Goal: Find specific page/section: Find specific page/section

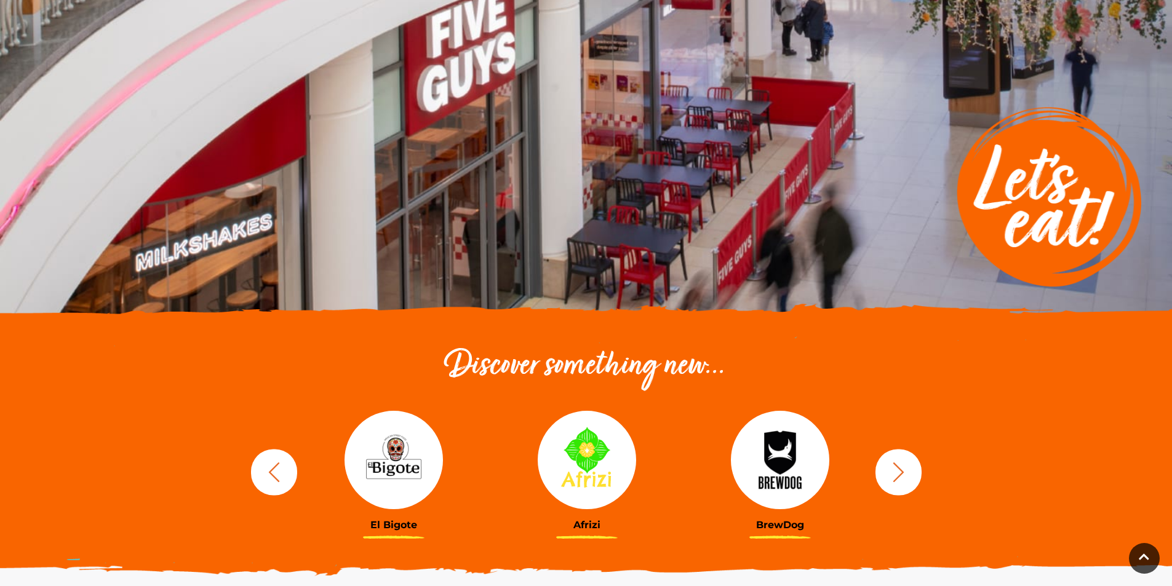
scroll to position [185, 0]
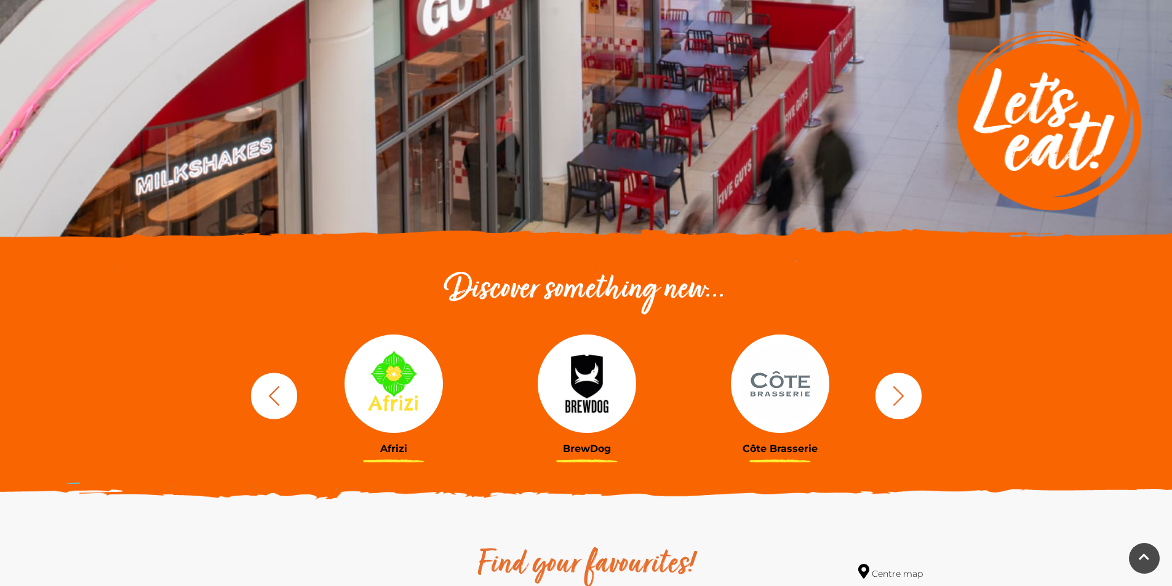
click at [911, 398] on button "button" at bounding box center [899, 396] width 46 height 46
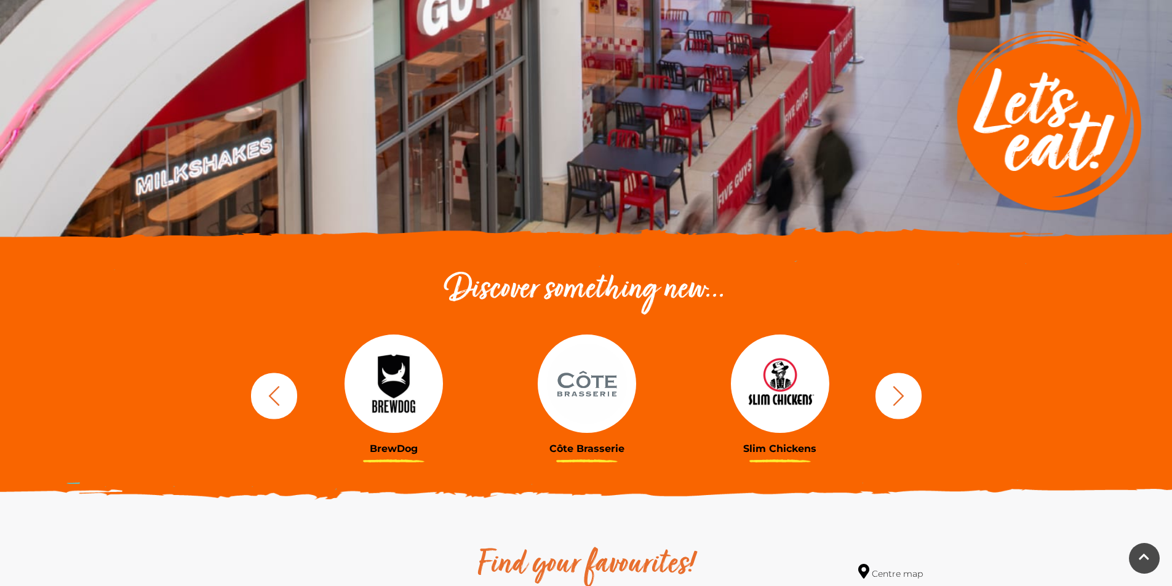
click at [911, 398] on button "button" at bounding box center [899, 396] width 46 height 46
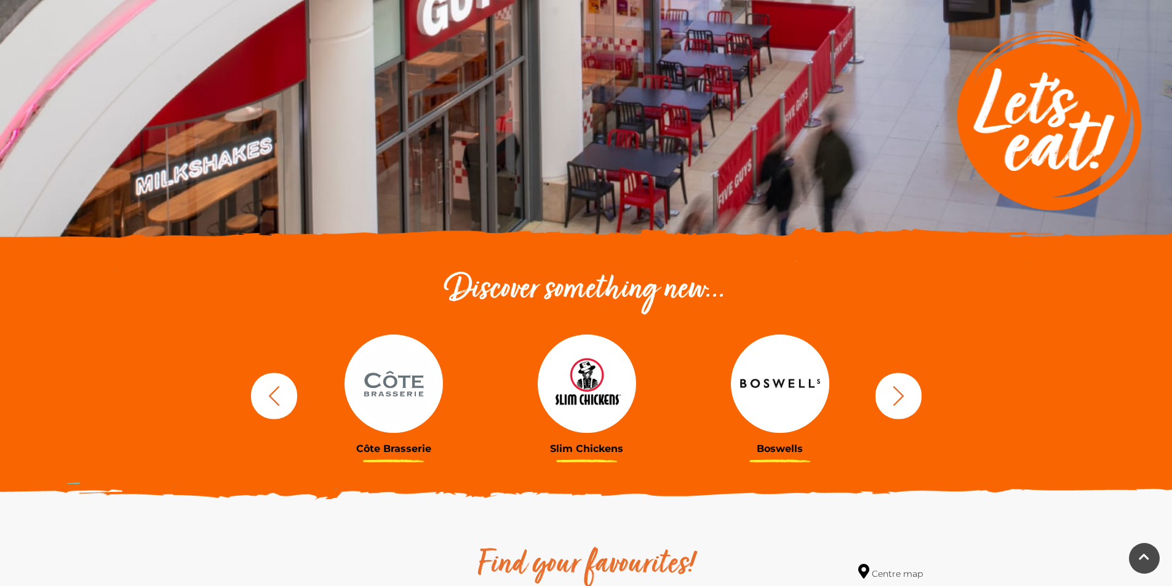
click at [911, 398] on button "button" at bounding box center [899, 396] width 46 height 46
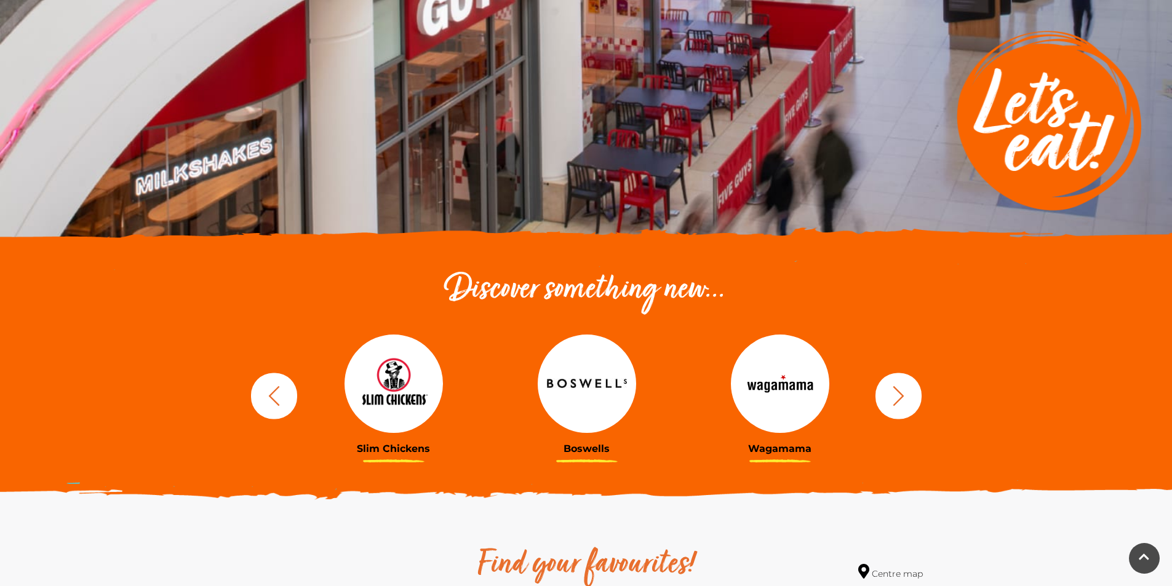
click at [911, 398] on button "button" at bounding box center [899, 396] width 46 height 46
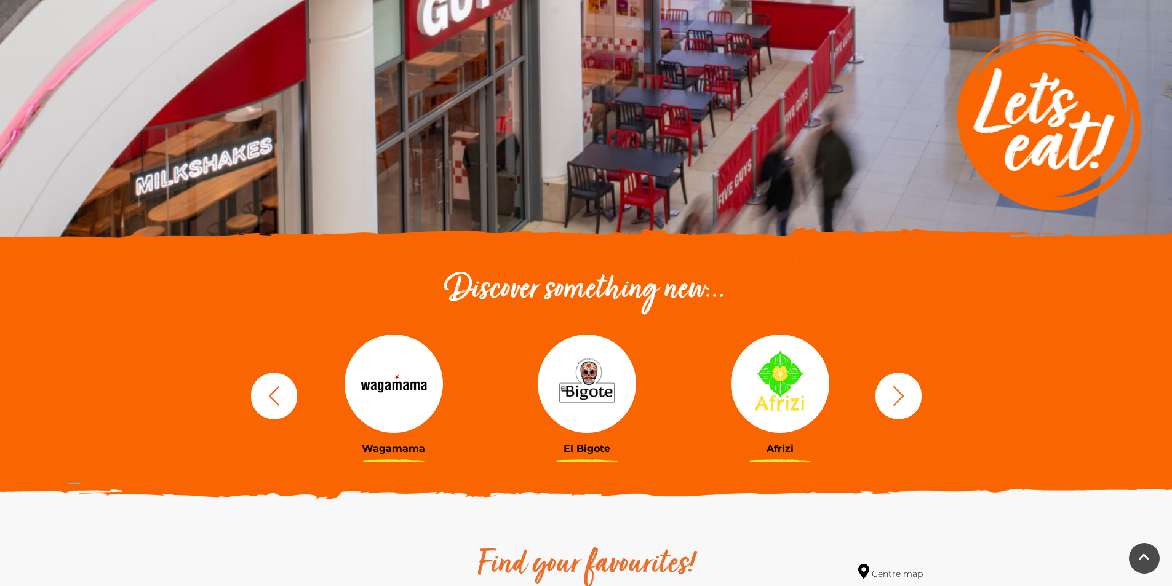
click at [911, 398] on button "button" at bounding box center [899, 396] width 46 height 46
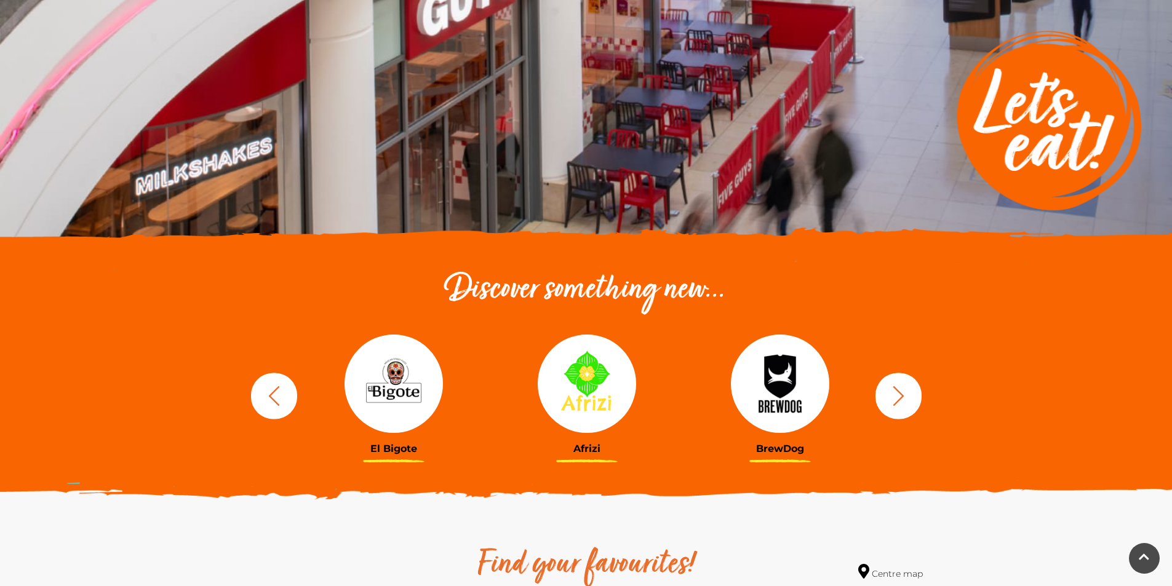
click at [390, 396] on img at bounding box center [394, 384] width 98 height 98
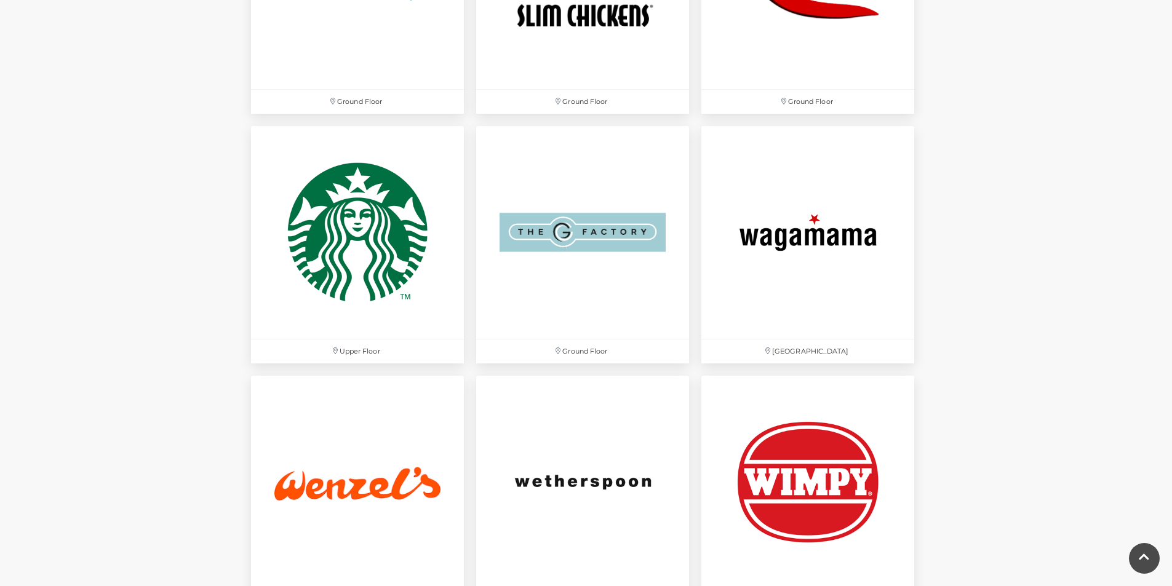
scroll to position [3384, 0]
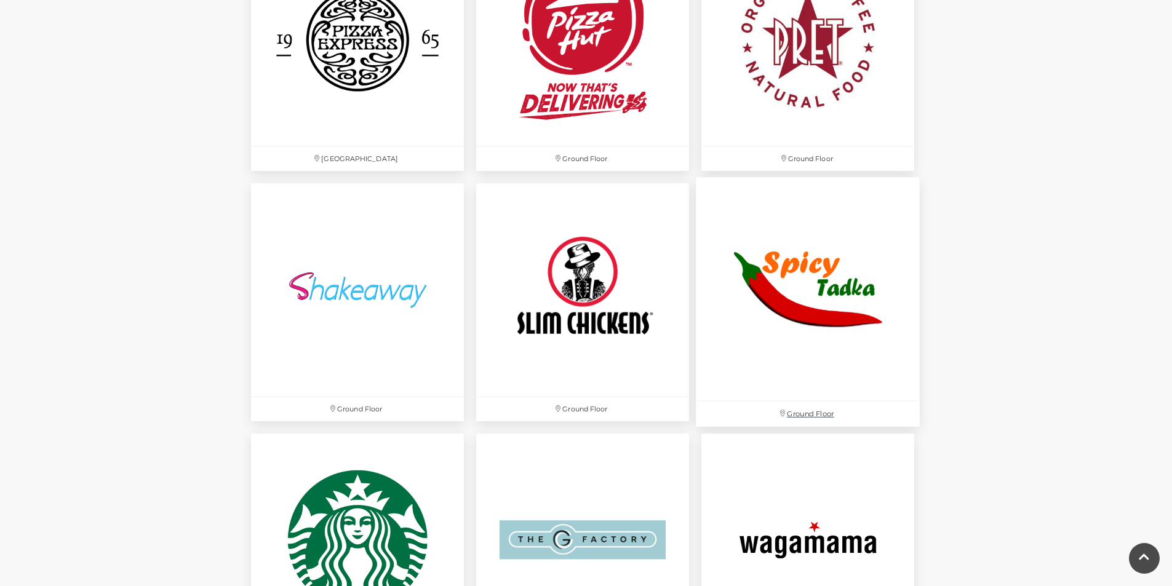
click at [830, 303] on img at bounding box center [808, 290] width 224 height 224
